Goal: Transaction & Acquisition: Purchase product/service

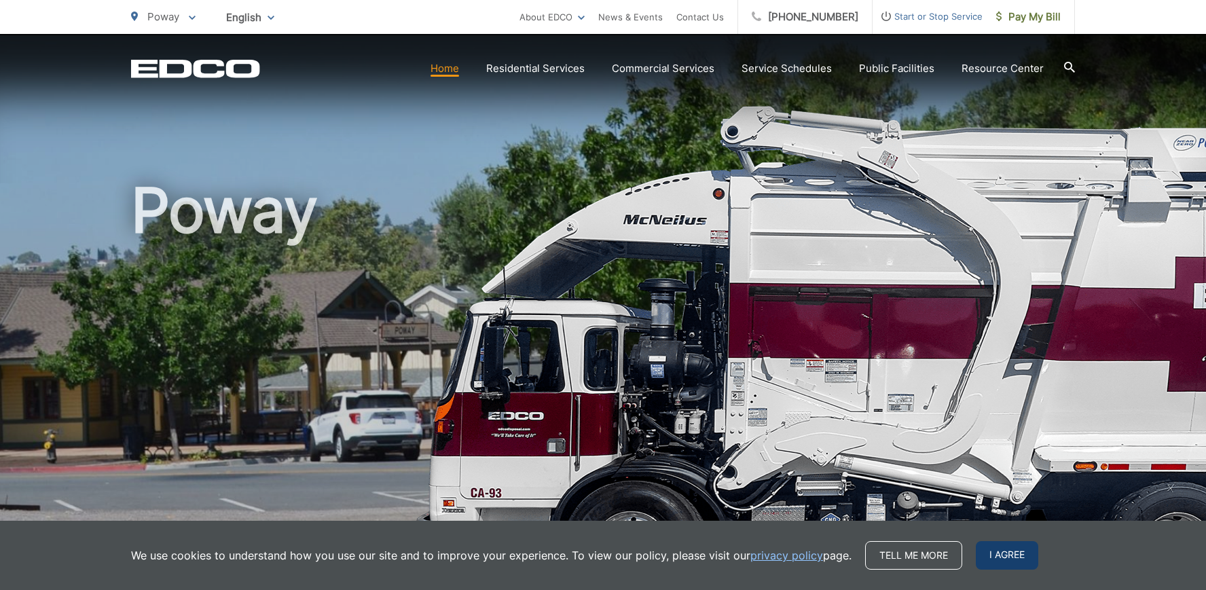
click at [1025, 563] on span "I agree" at bounding box center [1007, 555] width 62 height 29
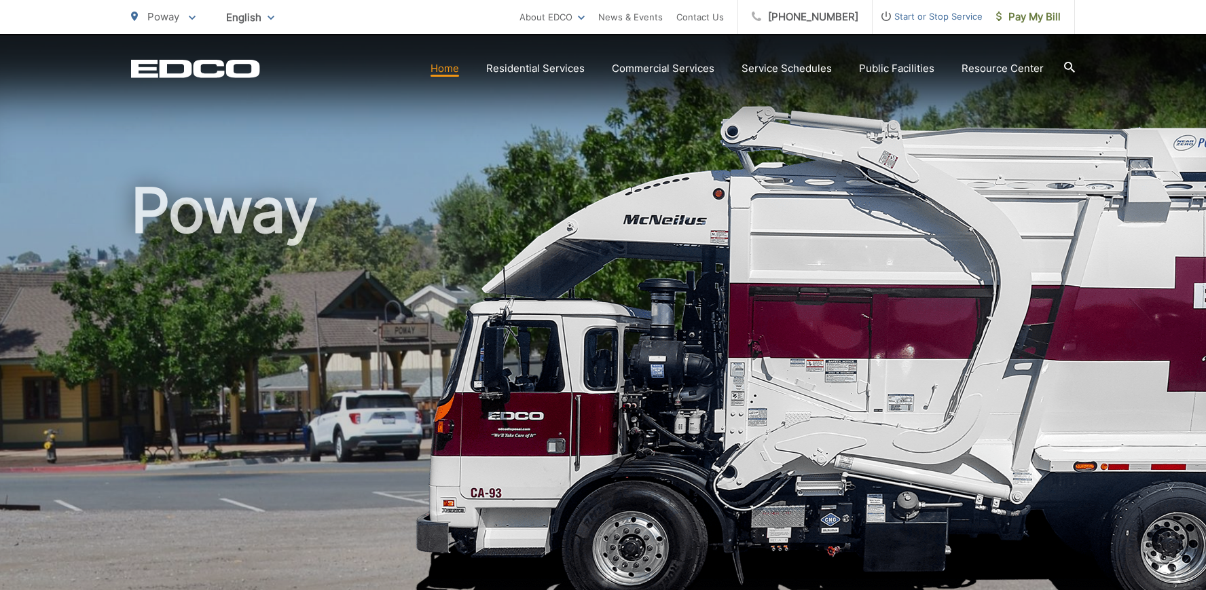
click at [445, 73] on link "Home" at bounding box center [445, 68] width 29 height 16
click at [1011, 22] on span "Pay My Bill" at bounding box center [1029, 17] width 65 height 16
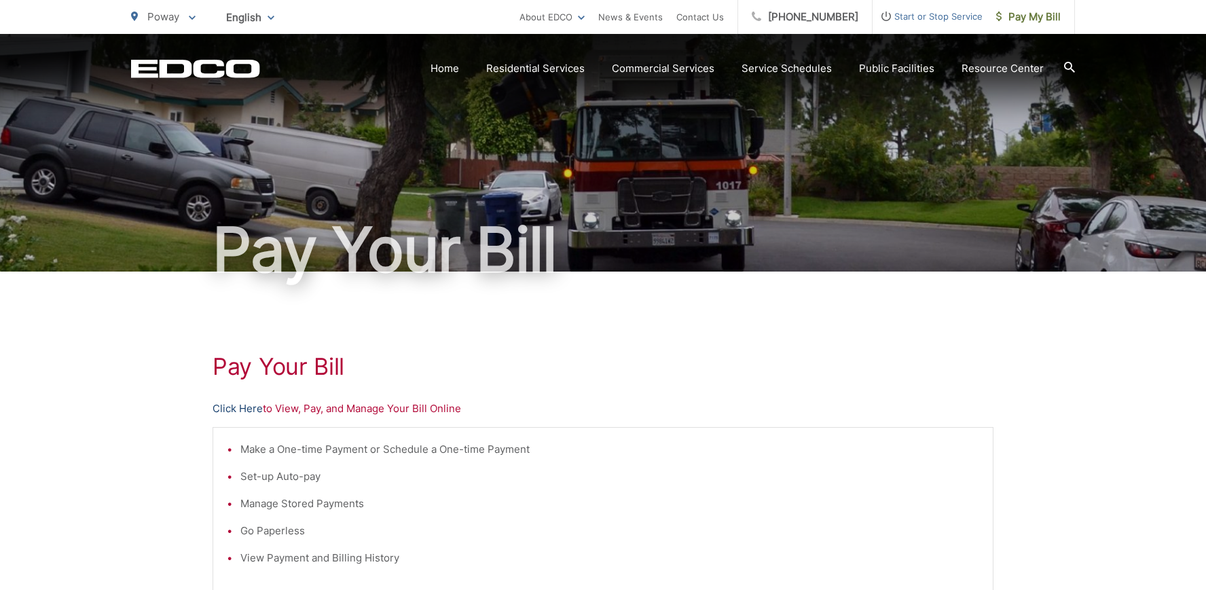
click at [225, 408] on link "Click Here" at bounding box center [238, 409] width 50 height 16
